Goal: Download file/media

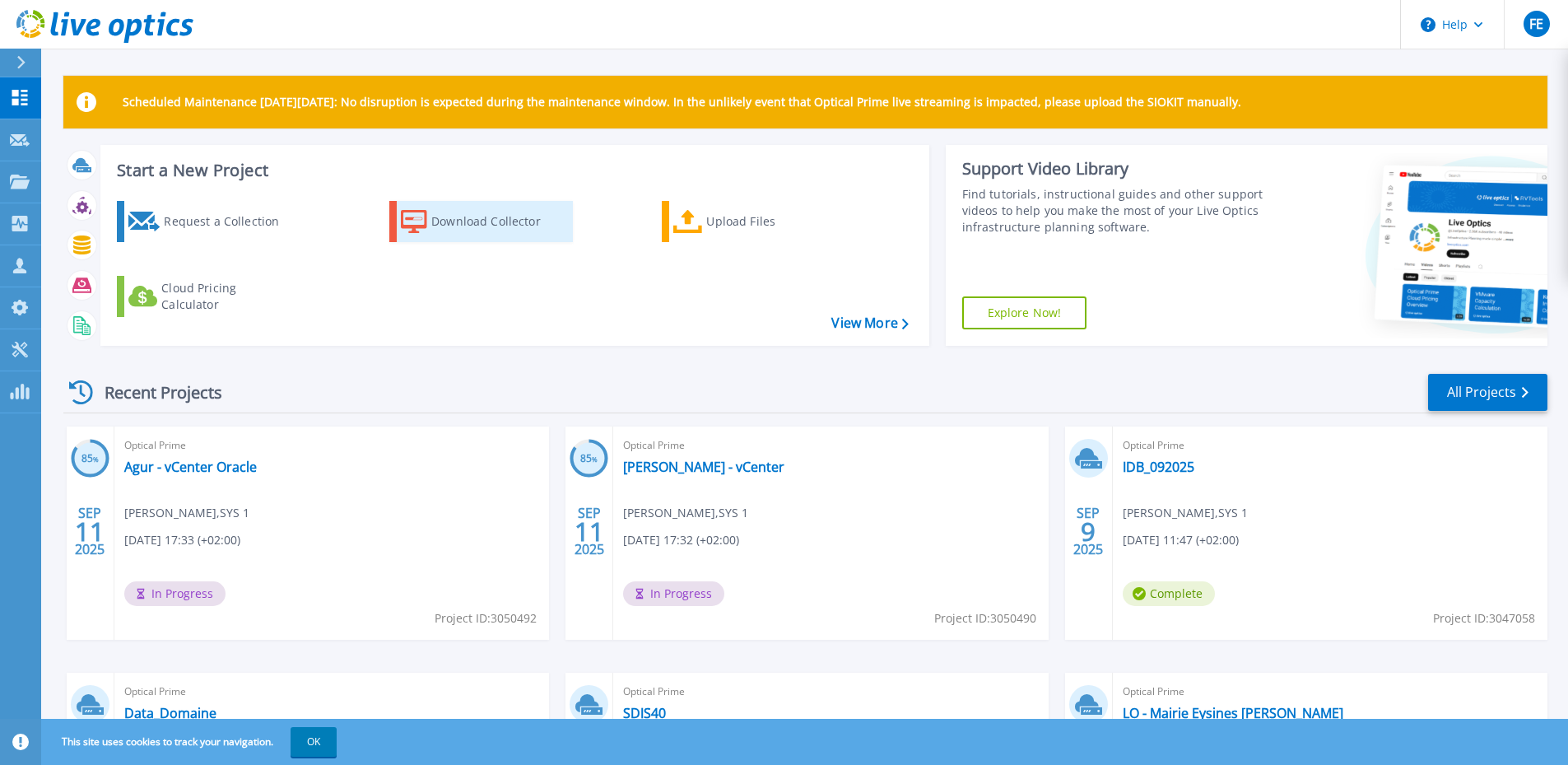
click at [491, 235] on div "Download Collector" at bounding box center [496, 222] width 131 height 33
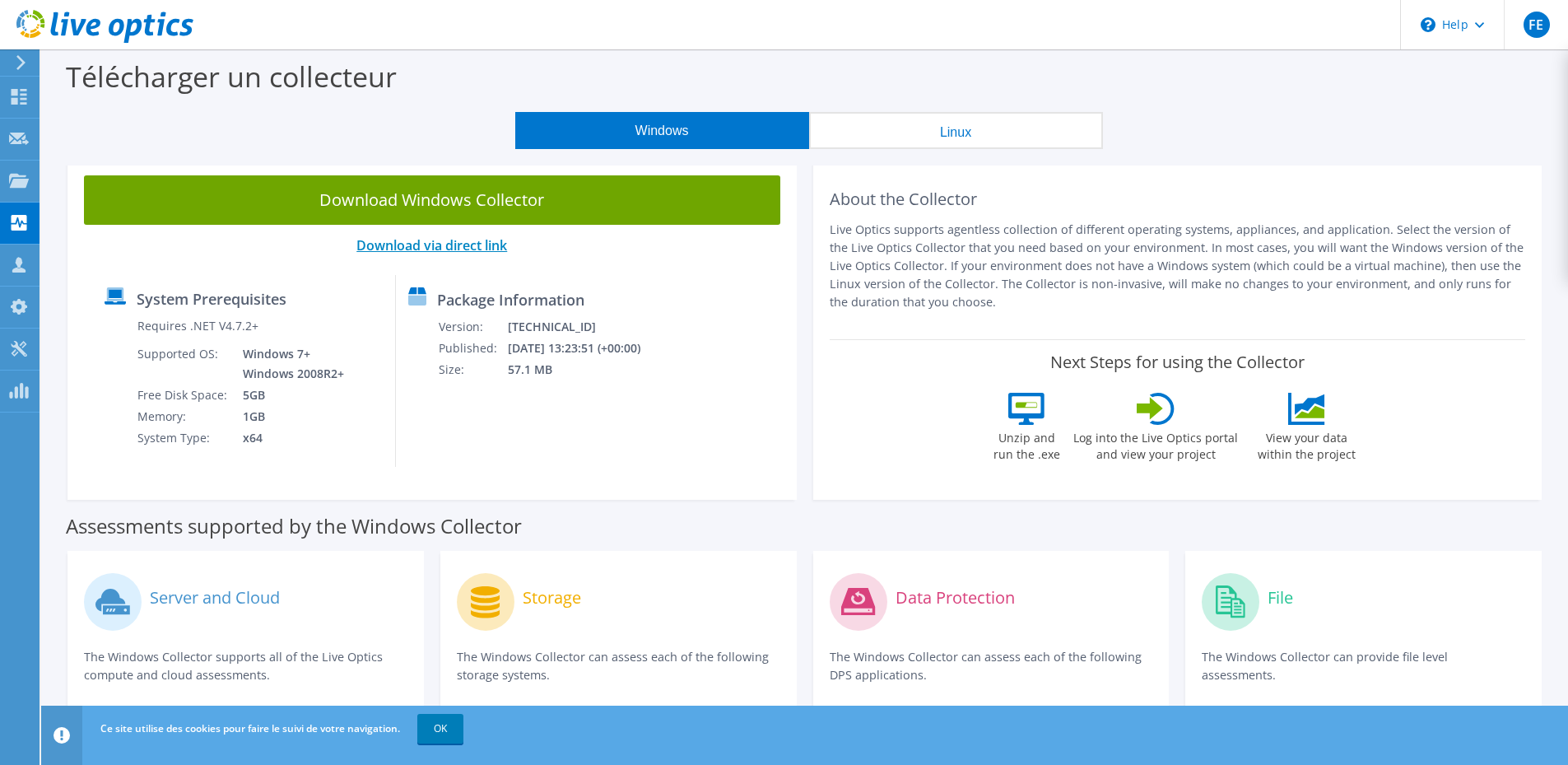
click at [481, 242] on link "Download via direct link" at bounding box center [431, 245] width 150 height 18
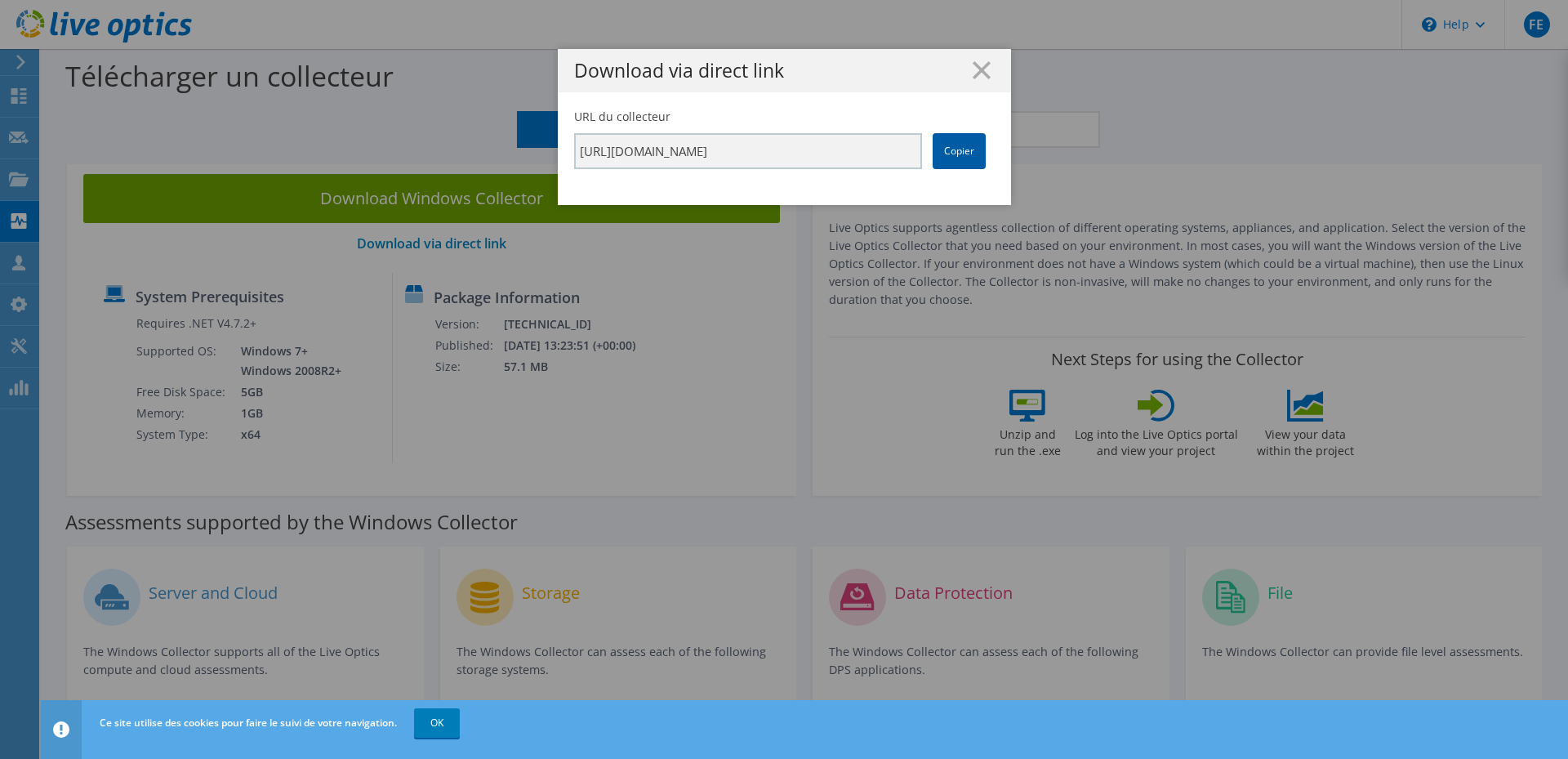
click at [960, 152] on link "Copier" at bounding box center [959, 151] width 53 height 36
click at [974, 64] on icon at bounding box center [981, 70] width 18 height 18
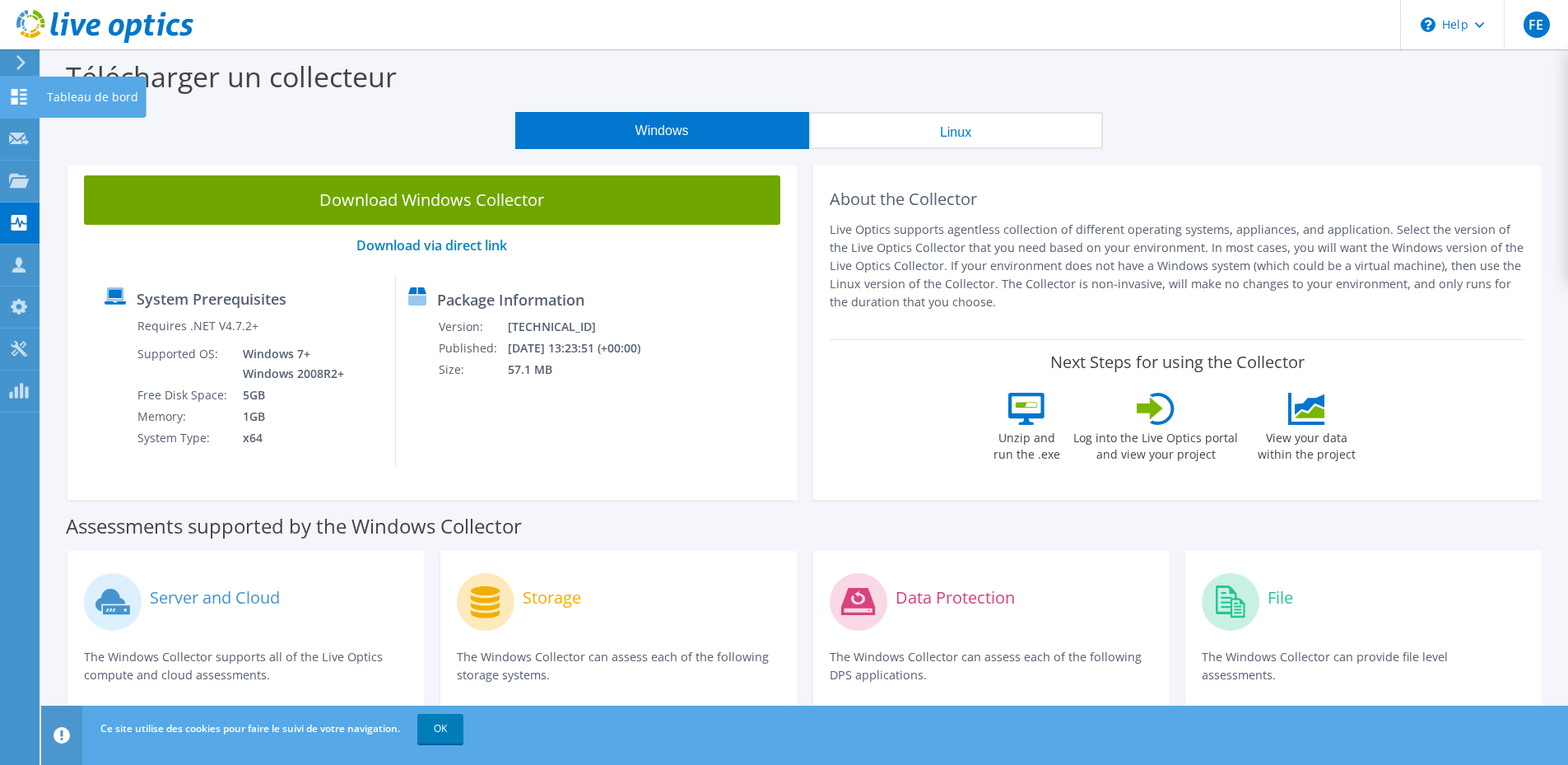
click at [11, 98] on use at bounding box center [19, 97] width 15 height 15
